Goal: Check status: Check status

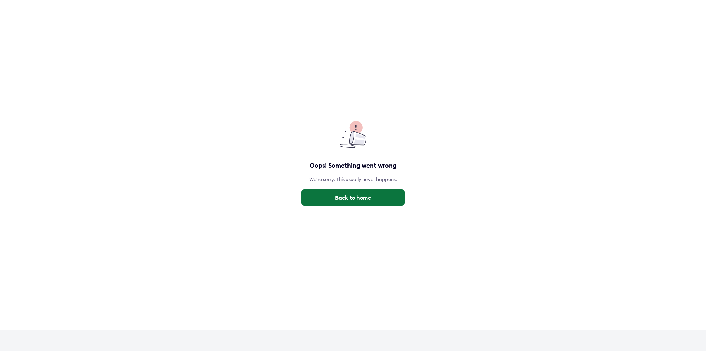
click at [381, 198] on button "Back to home" at bounding box center [352, 197] width 103 height 17
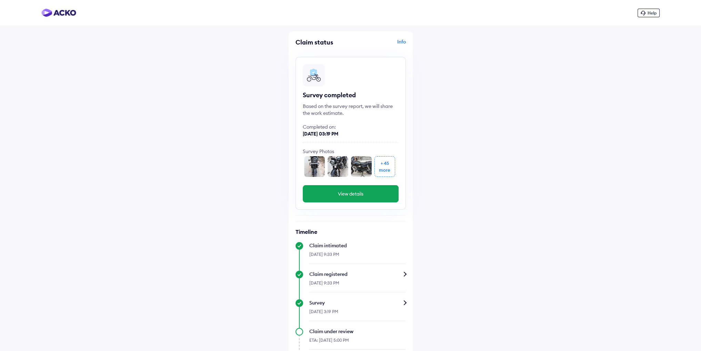
click at [309, 159] on img at bounding box center [314, 166] width 21 height 21
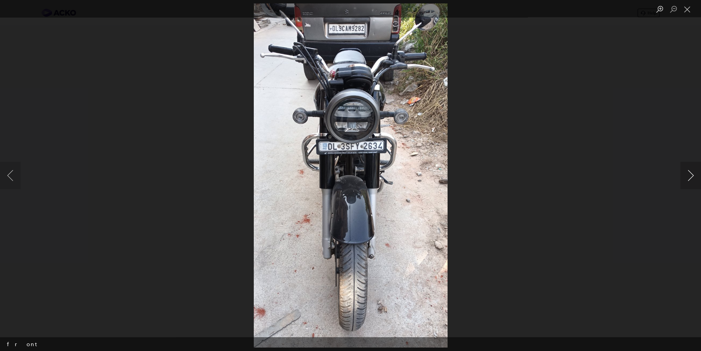
click at [684, 176] on button "Next image" at bounding box center [690, 176] width 21 height 28
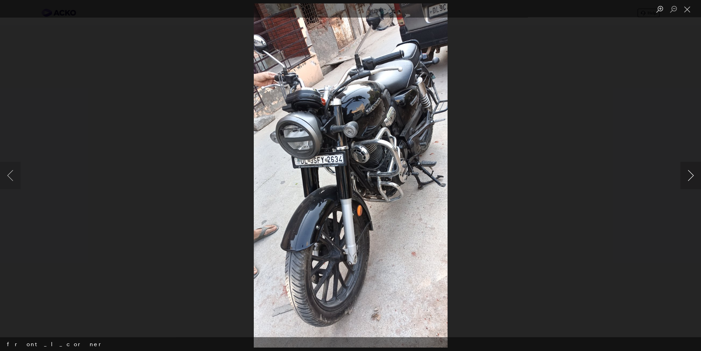
click at [685, 176] on button "Next image" at bounding box center [690, 176] width 21 height 28
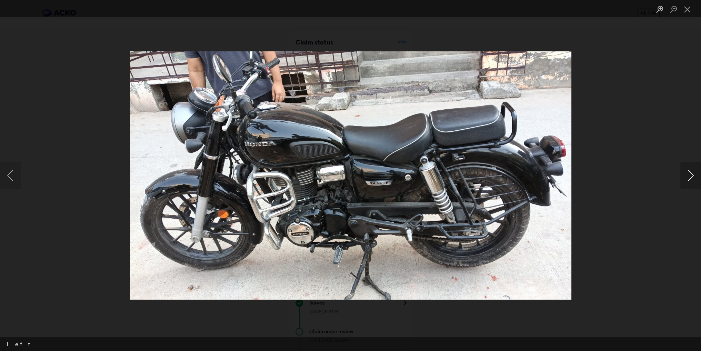
click at [685, 176] on button "Next image" at bounding box center [690, 176] width 21 height 28
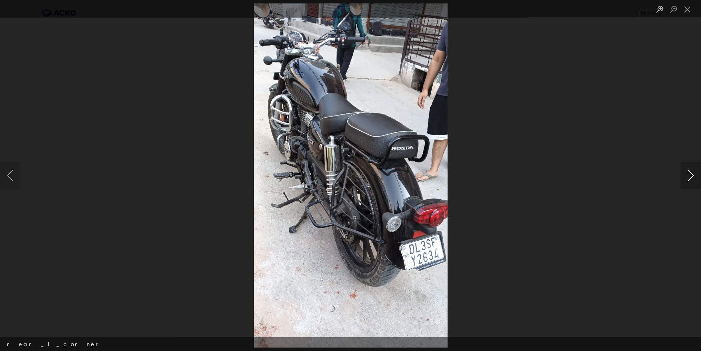
click at [685, 176] on button "Next image" at bounding box center [690, 176] width 21 height 28
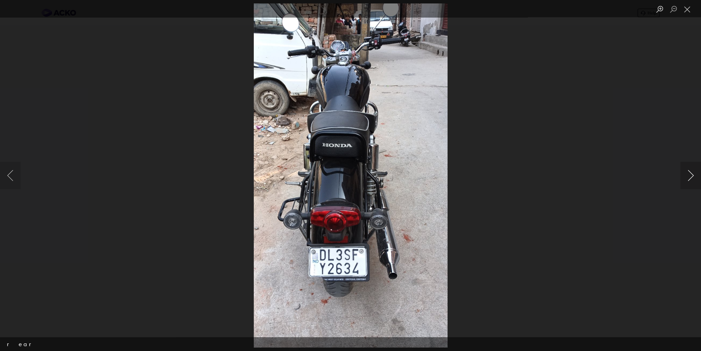
click at [685, 176] on button "Next image" at bounding box center [690, 176] width 21 height 28
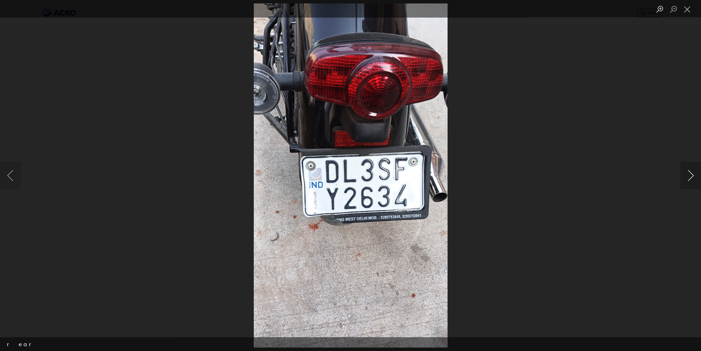
click at [685, 176] on button "Next image" at bounding box center [690, 176] width 21 height 28
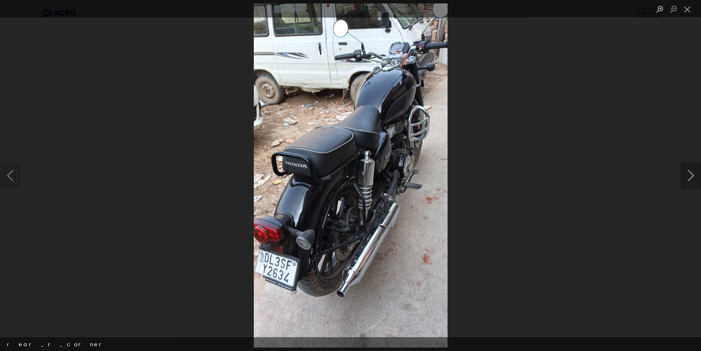
click at [685, 176] on button "Next image" at bounding box center [690, 176] width 21 height 28
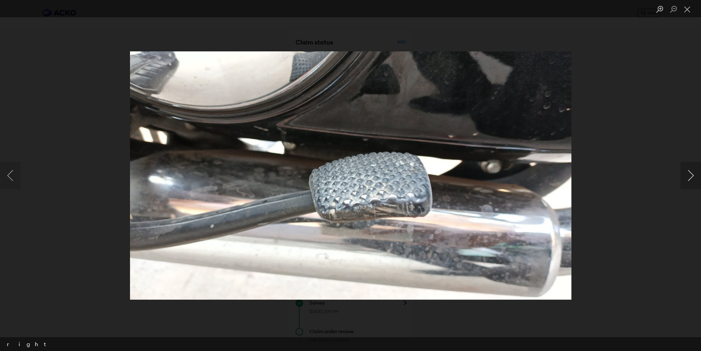
click at [685, 176] on button "Next image" at bounding box center [690, 176] width 21 height 28
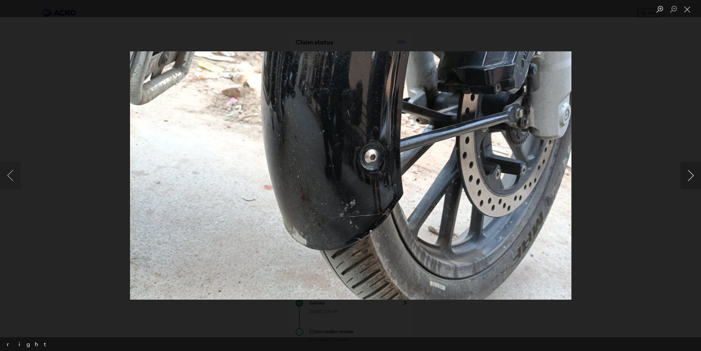
click at [685, 176] on button "Next image" at bounding box center [690, 176] width 21 height 28
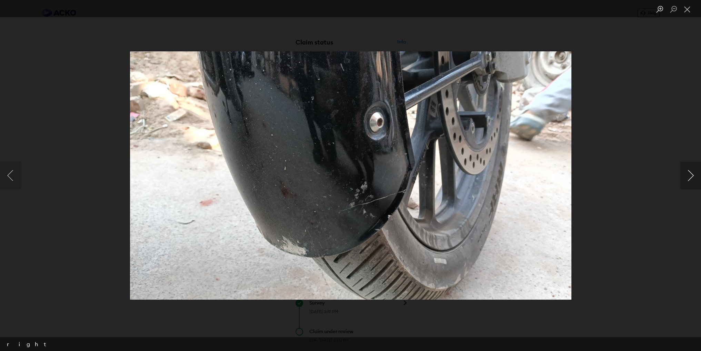
click at [685, 176] on button "Next image" at bounding box center [690, 176] width 21 height 28
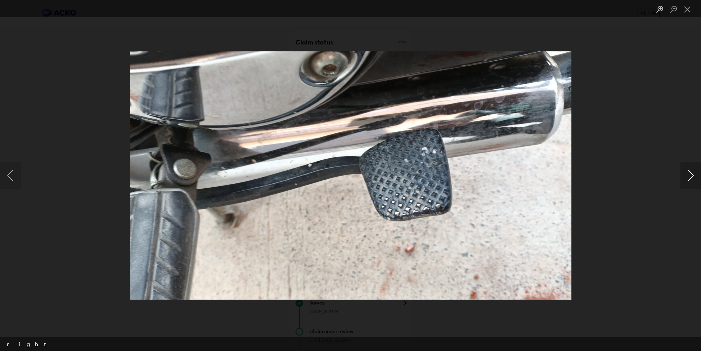
click at [685, 176] on button "Next image" at bounding box center [690, 176] width 21 height 28
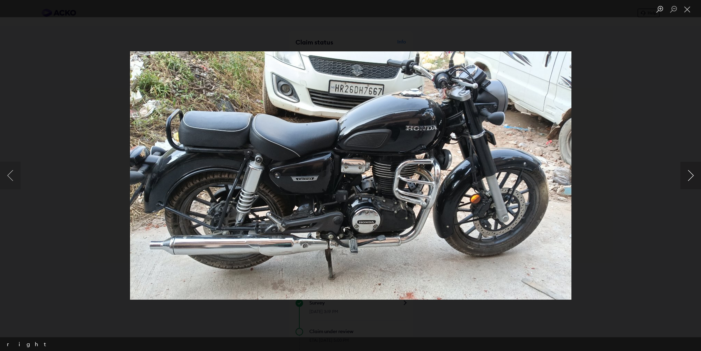
click at [691, 175] on button "Next image" at bounding box center [690, 176] width 21 height 28
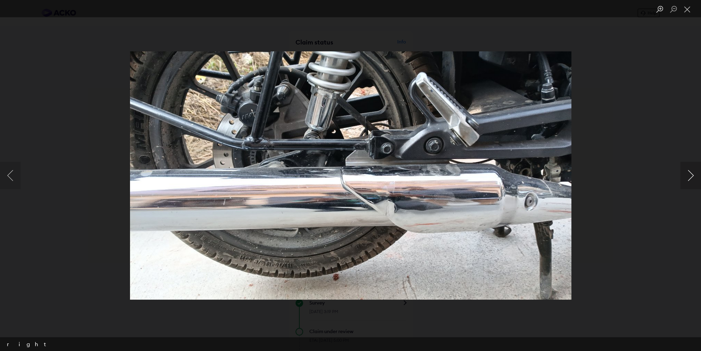
click at [691, 176] on button "Next image" at bounding box center [690, 176] width 21 height 28
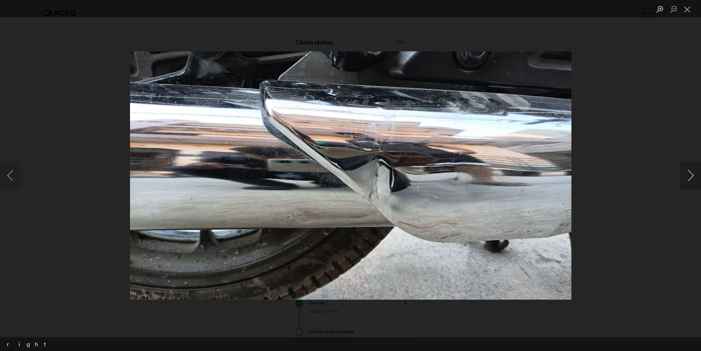
click at [691, 176] on button "Next image" at bounding box center [690, 176] width 21 height 28
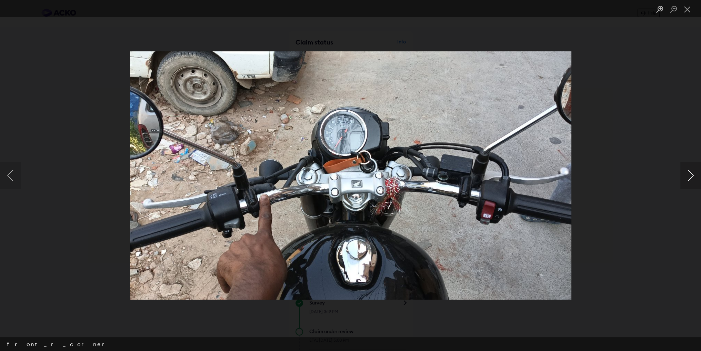
click at [691, 176] on button "Next image" at bounding box center [690, 176] width 21 height 28
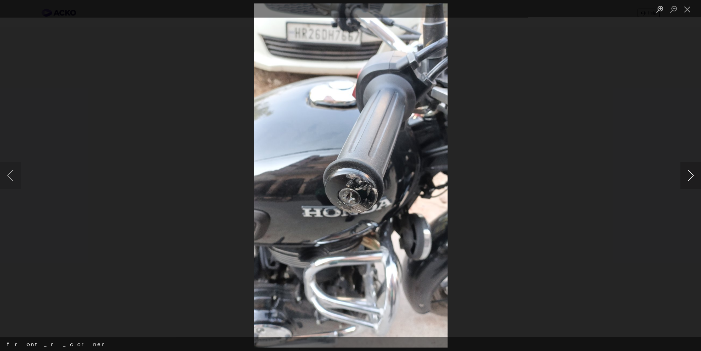
click at [691, 176] on button "Next image" at bounding box center [690, 176] width 21 height 28
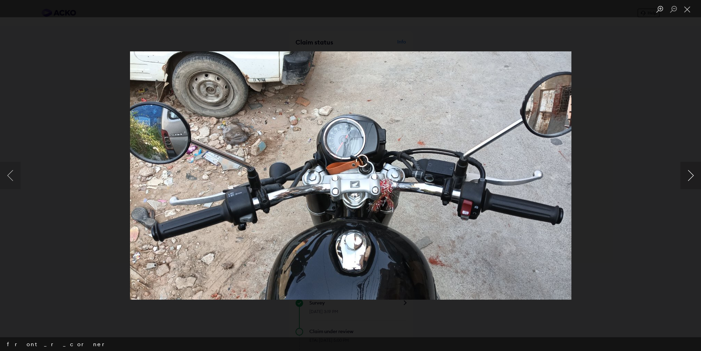
click at [690, 177] on button "Next image" at bounding box center [690, 176] width 21 height 28
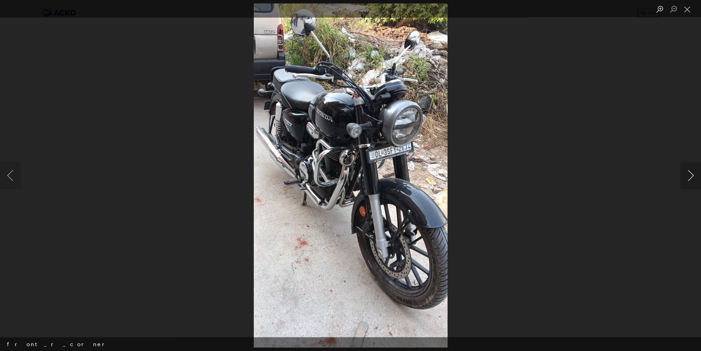
click at [690, 177] on button "Next image" at bounding box center [690, 176] width 21 height 28
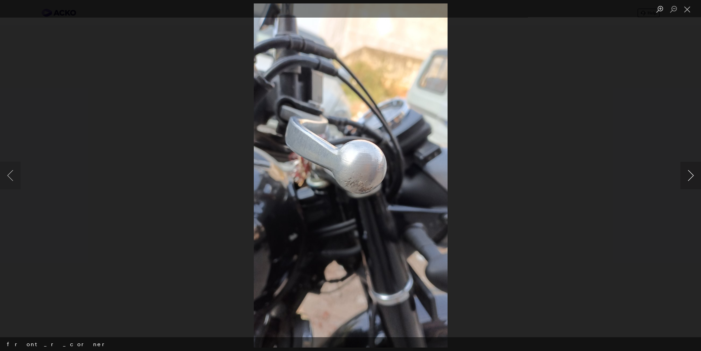
click at [690, 177] on button "Next image" at bounding box center [690, 176] width 21 height 28
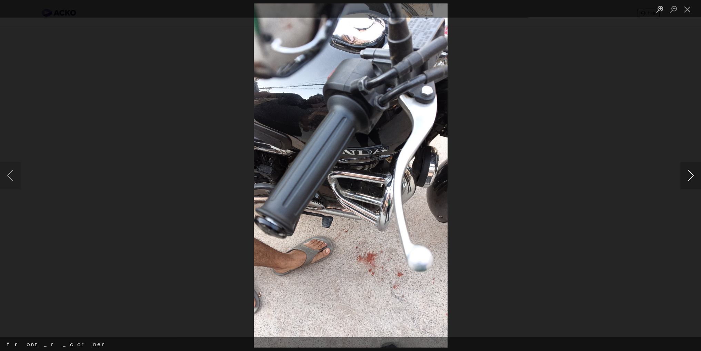
click at [689, 174] on button "Next image" at bounding box center [690, 176] width 21 height 28
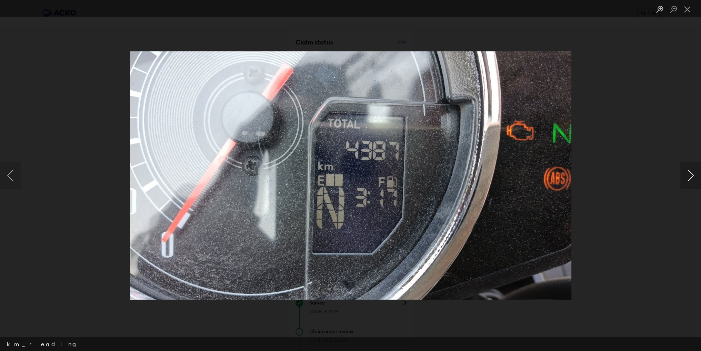
click at [689, 174] on button "Next image" at bounding box center [690, 176] width 21 height 28
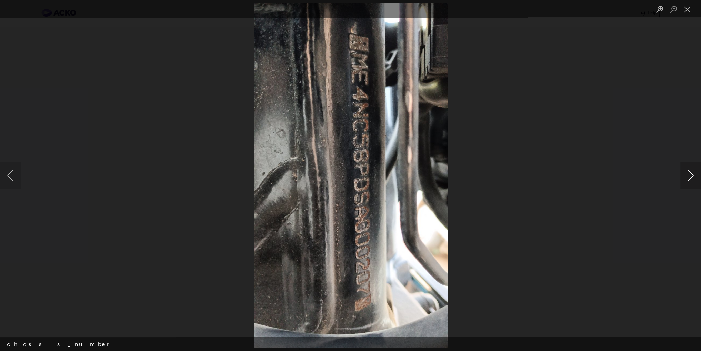
click at [689, 174] on button "Next image" at bounding box center [690, 176] width 21 height 28
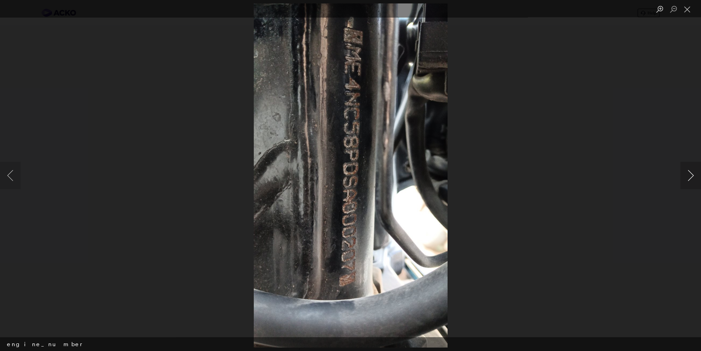
click at [689, 174] on button "Next image" at bounding box center [690, 176] width 21 height 28
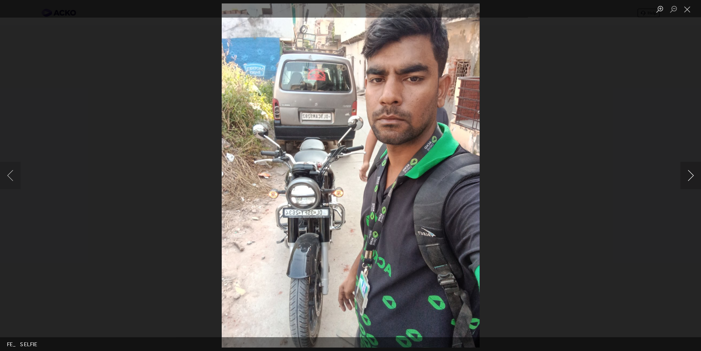
click at [689, 174] on button "Next image" at bounding box center [690, 176] width 21 height 28
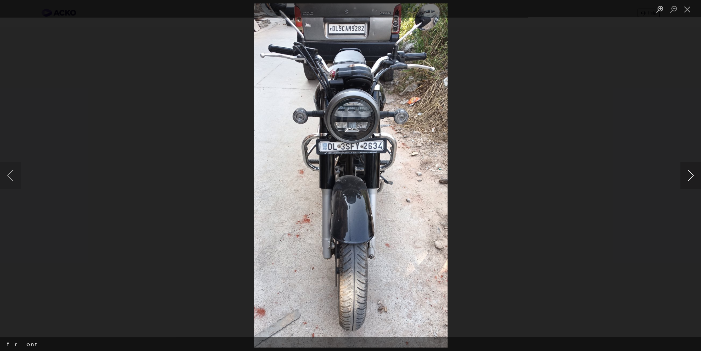
click at [689, 174] on button "Next image" at bounding box center [690, 176] width 21 height 28
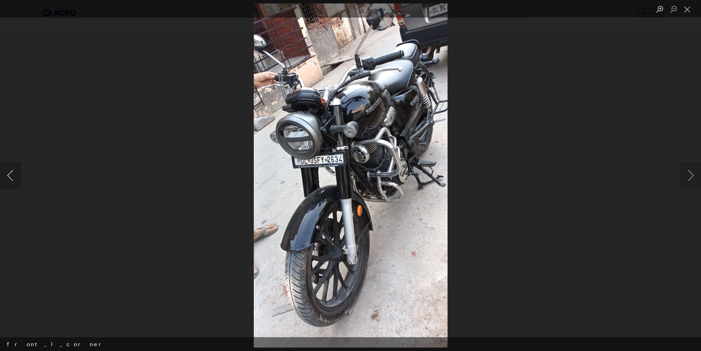
click at [3, 179] on button "Previous image" at bounding box center [10, 176] width 21 height 28
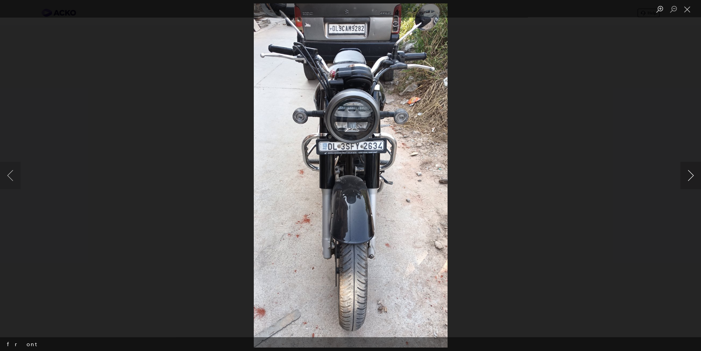
click at [696, 180] on button "Next image" at bounding box center [690, 176] width 21 height 28
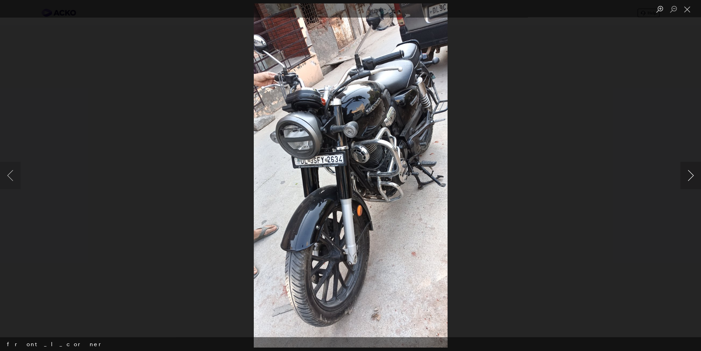
click at [696, 180] on button "Next image" at bounding box center [690, 176] width 21 height 28
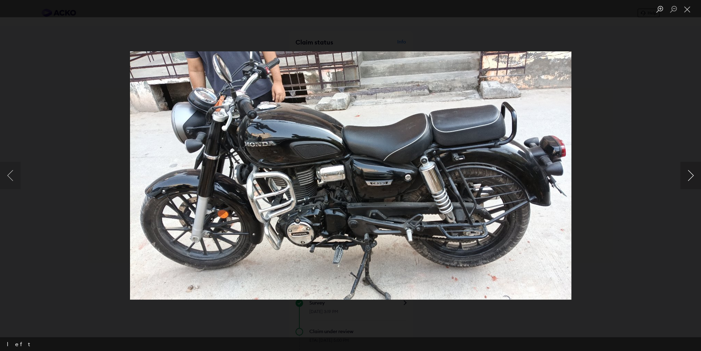
click at [696, 180] on button "Next image" at bounding box center [690, 176] width 21 height 28
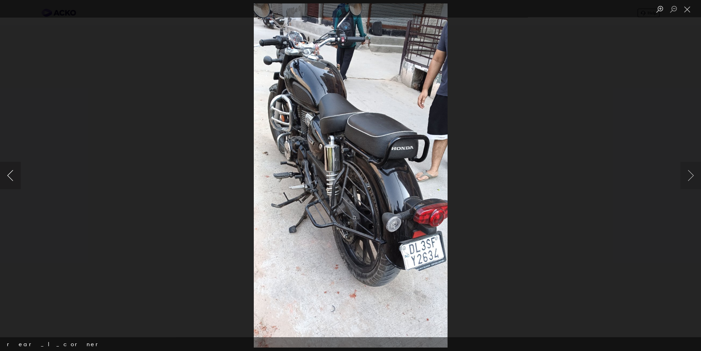
click at [6, 176] on button "Previous image" at bounding box center [10, 176] width 21 height 28
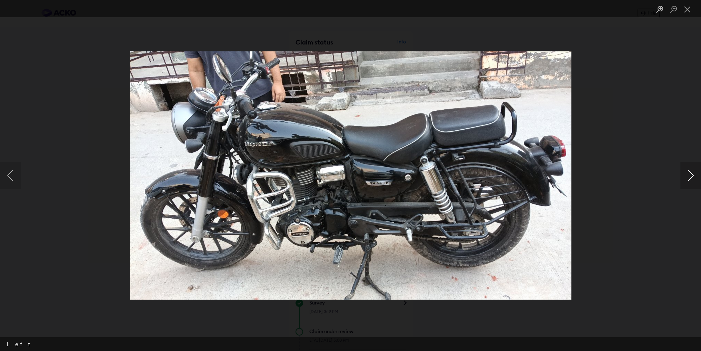
click at [684, 178] on button "Next image" at bounding box center [690, 176] width 21 height 28
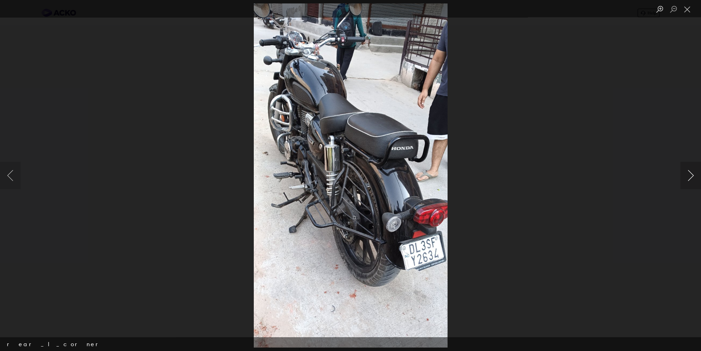
click at [684, 178] on button "Next image" at bounding box center [690, 176] width 21 height 28
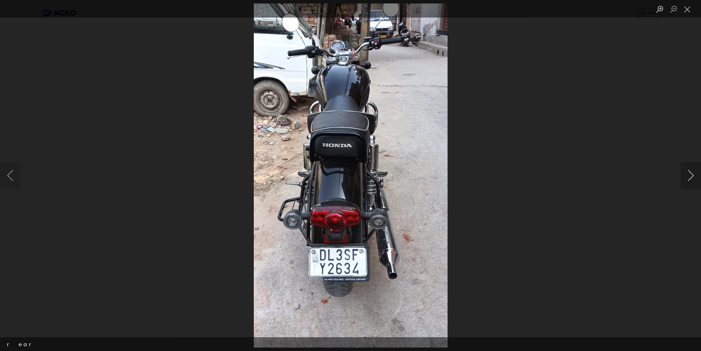
click at [684, 178] on button "Next image" at bounding box center [690, 176] width 21 height 28
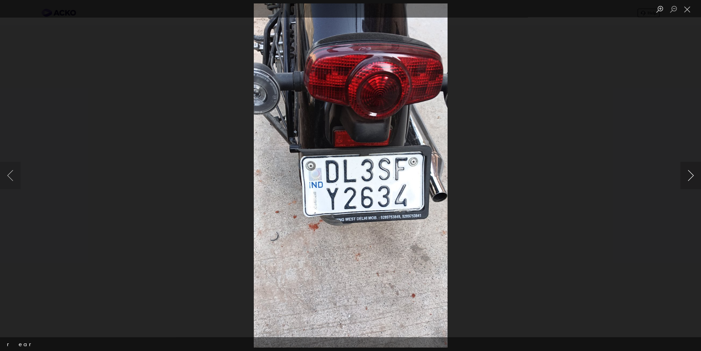
click at [684, 178] on button "Next image" at bounding box center [690, 176] width 21 height 28
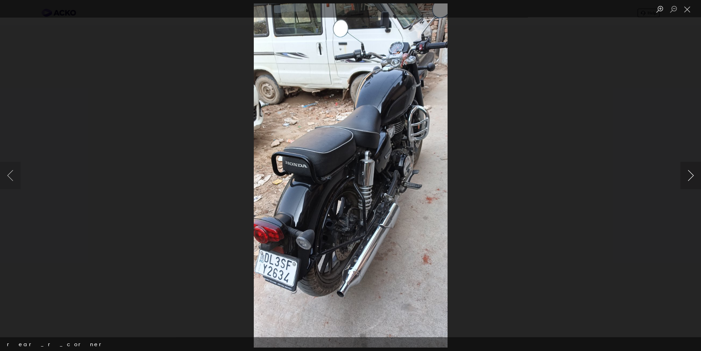
click at [684, 178] on button "Next image" at bounding box center [690, 176] width 21 height 28
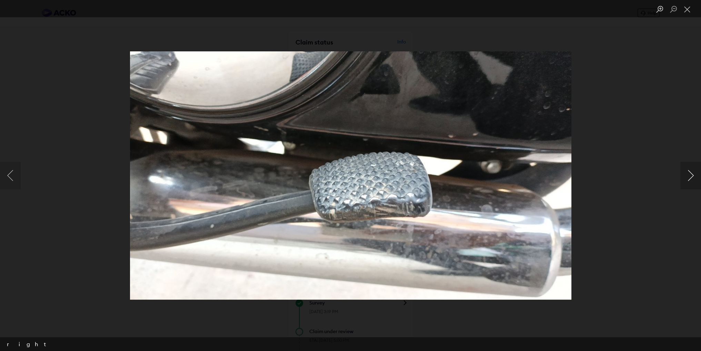
click at [684, 178] on button "Next image" at bounding box center [690, 176] width 21 height 28
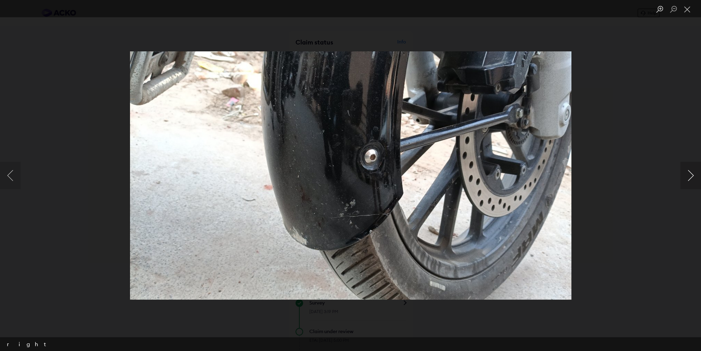
click at [684, 178] on button "Next image" at bounding box center [690, 176] width 21 height 28
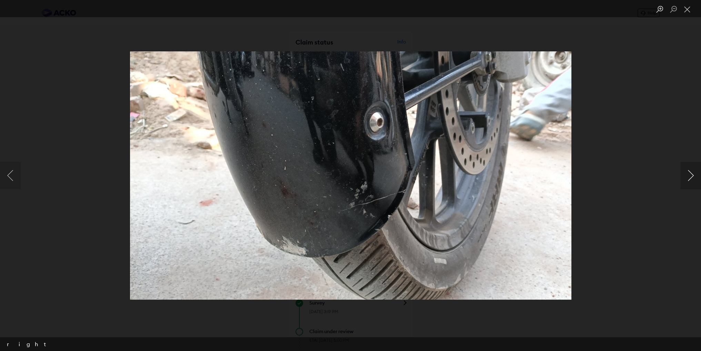
click at [684, 178] on button "Next image" at bounding box center [690, 176] width 21 height 28
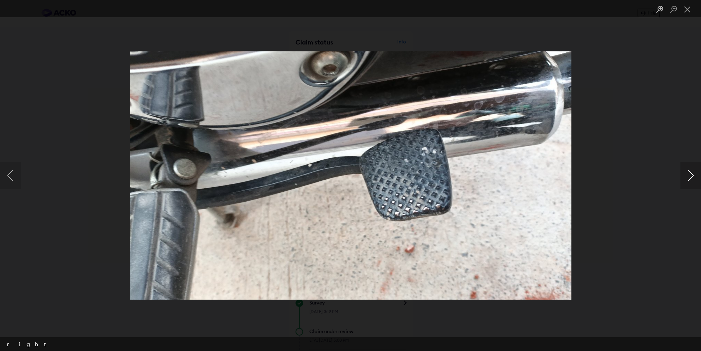
click at [684, 178] on button "Next image" at bounding box center [690, 176] width 21 height 28
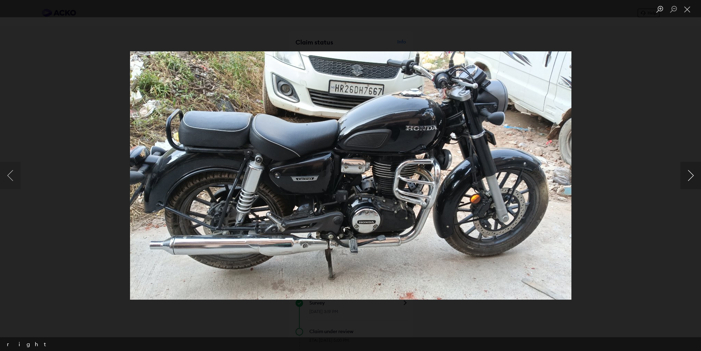
click at [684, 178] on button "Next image" at bounding box center [690, 176] width 21 height 28
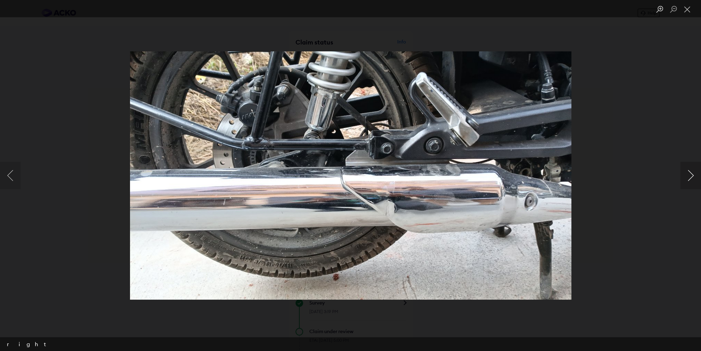
click at [684, 178] on button "Next image" at bounding box center [690, 176] width 21 height 28
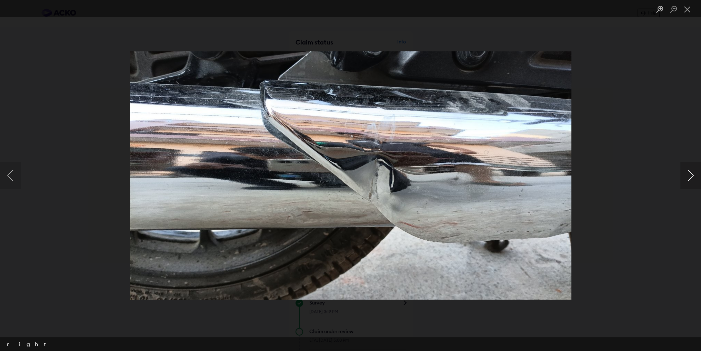
click at [684, 178] on button "Next image" at bounding box center [690, 176] width 21 height 28
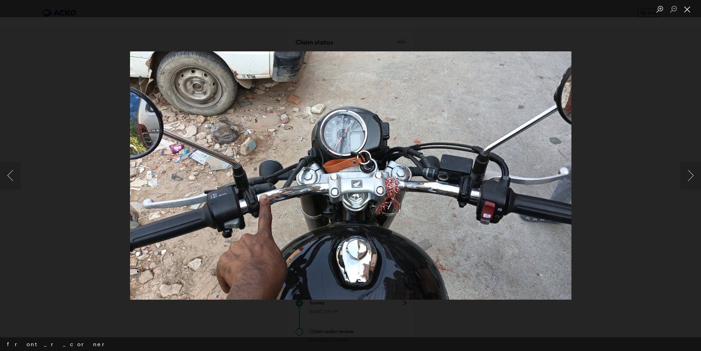
click at [686, 14] on button "Close lightbox" at bounding box center [687, 9] width 14 height 12
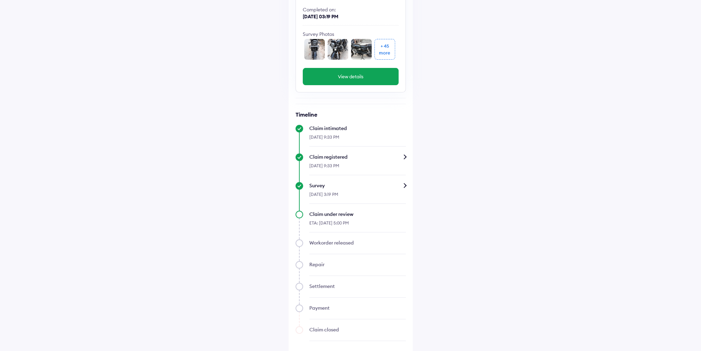
scroll to position [120, 0]
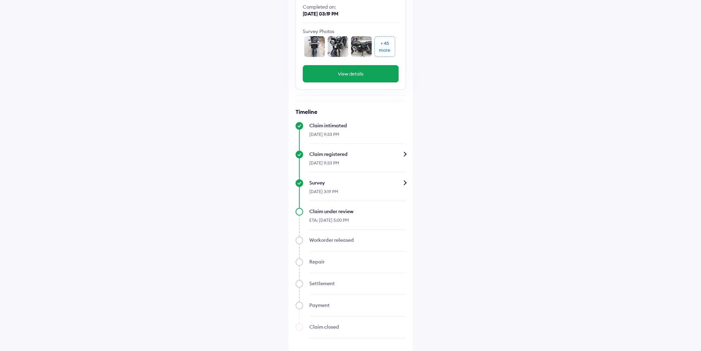
click at [350, 152] on div "Claim registered" at bounding box center [357, 154] width 96 height 7
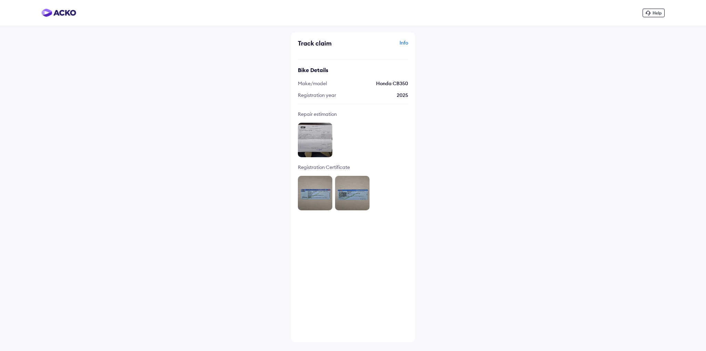
click at [325, 143] on img at bounding box center [315, 140] width 34 height 34
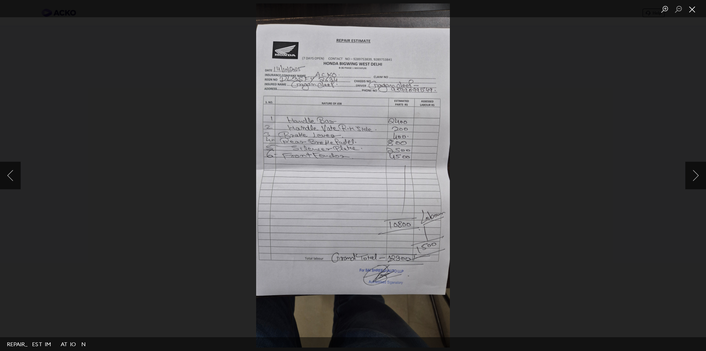
click at [693, 10] on button "Close lightbox" at bounding box center [692, 9] width 14 height 12
